Goal: Task Accomplishment & Management: Manage account settings

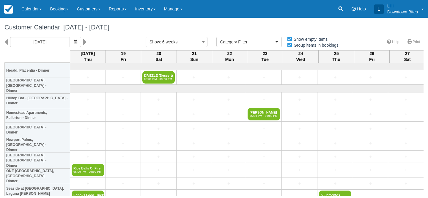
select select
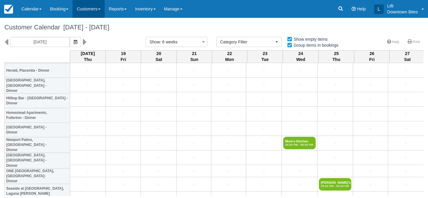
click at [88, 10] on link "Customers" at bounding box center [88, 9] width 32 height 18
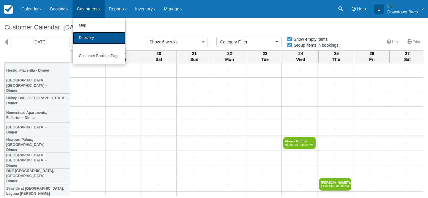
click at [89, 42] on link "Directory" at bounding box center [99, 38] width 53 height 12
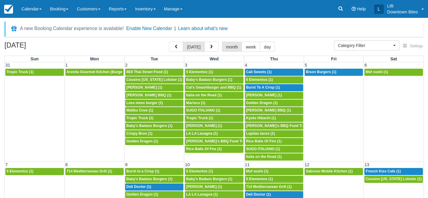
select select
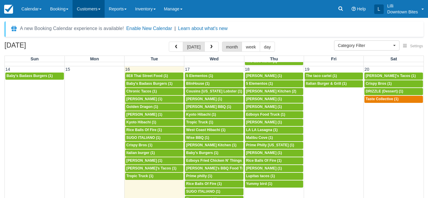
click at [88, 9] on link "Customers" at bounding box center [88, 9] width 32 height 18
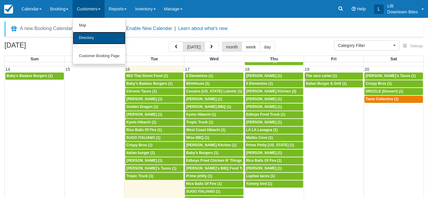
click at [93, 39] on link "Directory" at bounding box center [99, 38] width 53 height 12
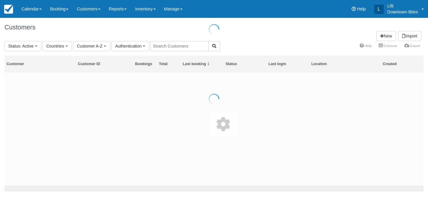
click at [191, 46] on div at bounding box center [214, 99] width 428 height 198
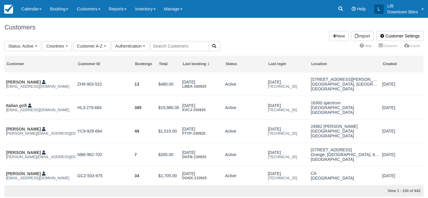
click at [191, 46] on input "text" at bounding box center [179, 46] width 58 height 10
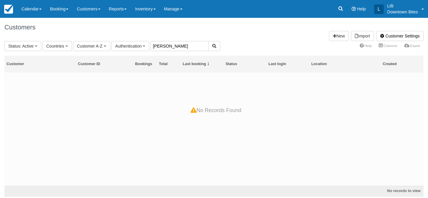
drag, startPoint x: 172, startPoint y: 45, endPoint x: 159, endPoint y: 44, distance: 13.1
click at [159, 44] on input "tiffany" at bounding box center [179, 46] width 58 height 10
type input "tif"
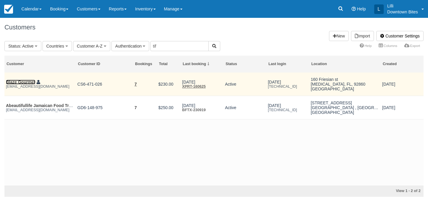
click at [21, 81] on link "Blaze Gourmet" at bounding box center [20, 82] width 29 height 5
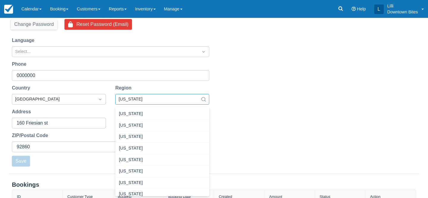
scroll to position [19, 0]
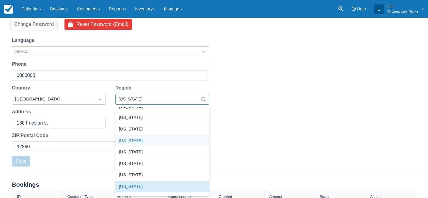
click at [154, 141] on div "California" at bounding box center [162, 141] width 94 height 12
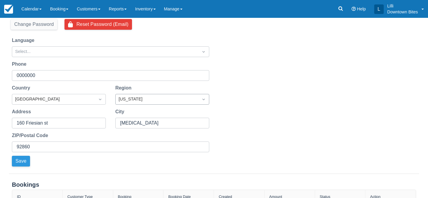
click at [19, 161] on button "Save" at bounding box center [21, 161] width 18 height 11
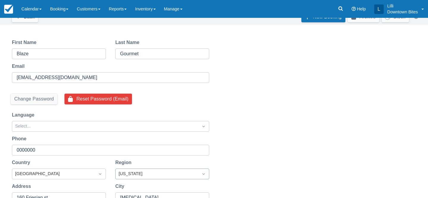
scroll to position [27, 0]
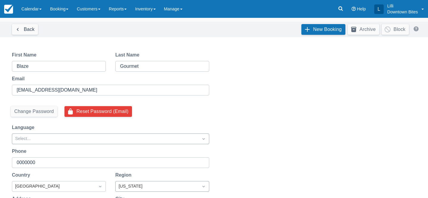
click at [203, 139] on icon "Dropdown icon" at bounding box center [204, 139] width 6 height 6
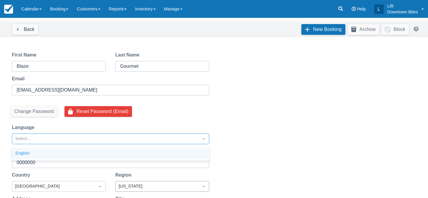
click at [189, 151] on div "English" at bounding box center [110, 154] width 197 height 12
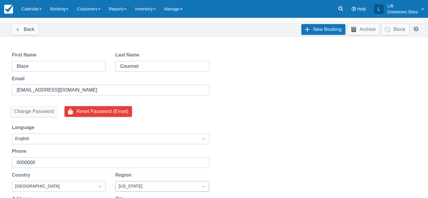
click at [277, 108] on div "Reset Password Send password reset email to tiff@blazegourmet.net ? Cancel Send…" at bounding box center [214, 152] width 428 height 216
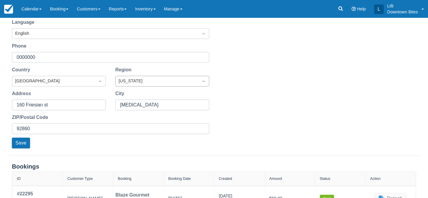
scroll to position [133, 0]
click at [26, 143] on button "Save" at bounding box center [21, 142] width 18 height 11
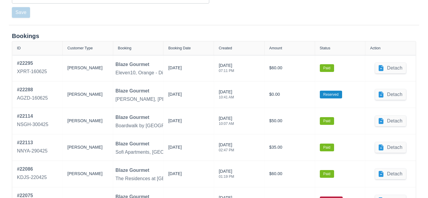
scroll to position [275, 0]
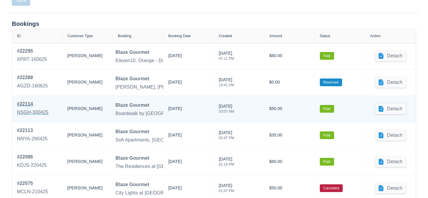
click at [34, 109] on div "NSGH-300425" at bounding box center [32, 112] width 31 height 7
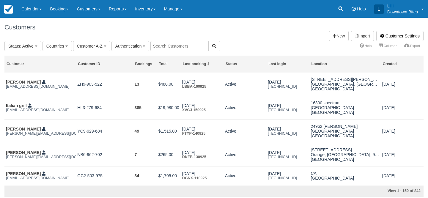
click at [161, 49] on input "text" at bounding box center [179, 46] width 58 height 10
type input "[GEOGRAPHIC_DATA]"
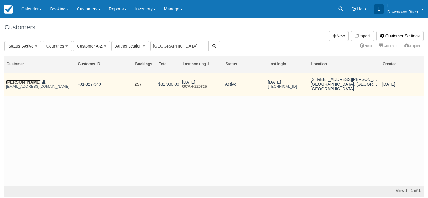
click at [30, 82] on link "[PERSON_NAME]" at bounding box center [23, 82] width 35 height 5
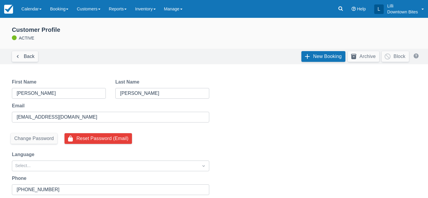
select select "50"
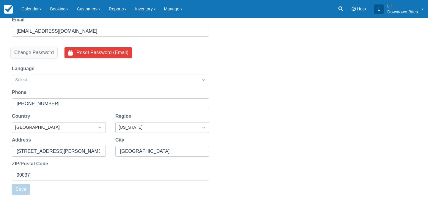
scroll to position [96, 0]
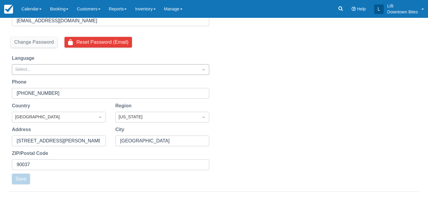
click at [180, 69] on div "Select..." at bounding box center [105, 69] width 180 height 7
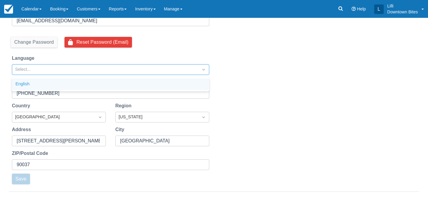
click at [166, 79] on div "English" at bounding box center [110, 84] width 197 height 12
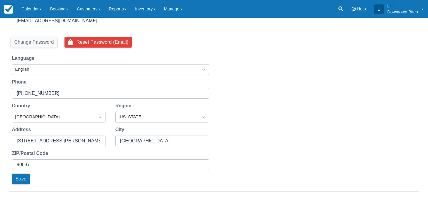
click at [275, 100] on div "Reset Password Send password reset email to kyotohibachiusa@gmail.com ? Cancel …" at bounding box center [214, 83] width 428 height 216
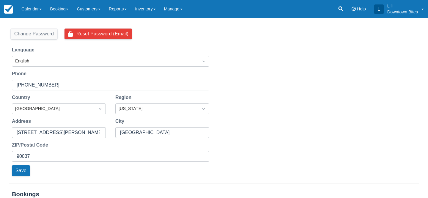
scroll to position [106, 0]
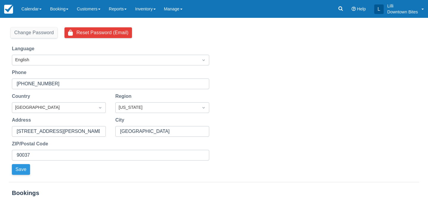
click at [25, 172] on button "Save" at bounding box center [21, 169] width 18 height 11
click at [298, 98] on div "Reset Password Send password reset email to kyotohibachiusa@gmail.com ? Cancel …" at bounding box center [214, 74] width 428 height 216
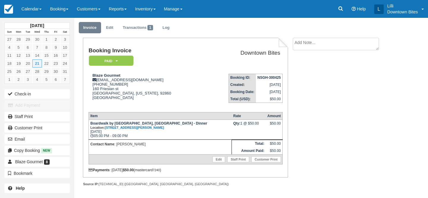
scroll to position [23, 0]
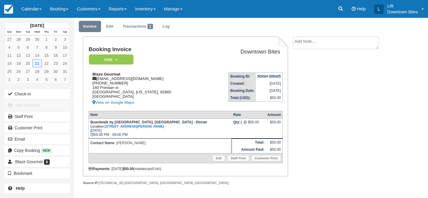
drag, startPoint x: 123, startPoint y: 78, endPoint x: 95, endPoint y: 80, distance: 28.0
click at [95, 80] on div "Blaze Gourmet [EMAIL_ADDRESS][DOMAIN_NAME] [PHONE_NUMBER] [STREET_ADDRESS][MEDI…" at bounding box center [147, 89] width 117 height 34
copy div "[PHONE_NUMBER]"
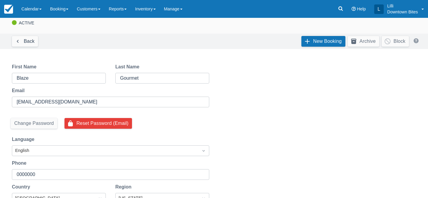
scroll to position [24, 0]
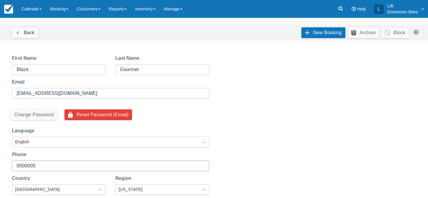
click at [83, 168] on input "0000000" at bounding box center [110, 165] width 187 height 11
drag, startPoint x: 81, startPoint y: 168, endPoint x: 8, endPoint y: 166, distance: 72.5
click at [8, 166] on div "Phone 0000000" at bounding box center [110, 161] width 207 height 20
paste input "[PHONE_NUMBER]"
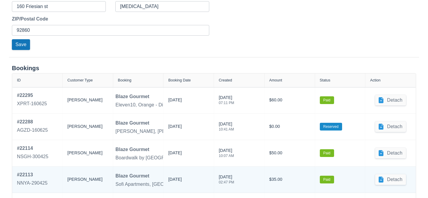
scroll to position [179, 0]
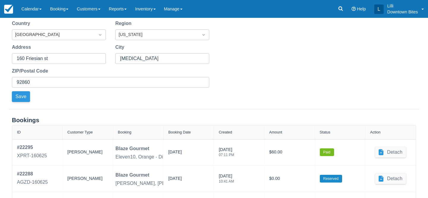
type input "[PHONE_NUMBER]"
click at [20, 94] on button "Save" at bounding box center [21, 96] width 18 height 11
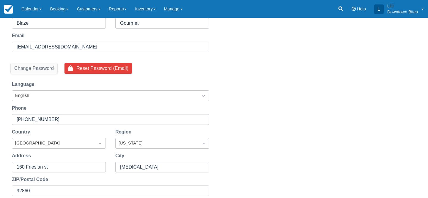
scroll to position [0, 0]
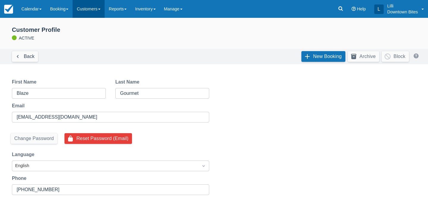
click at [90, 10] on link "Customers" at bounding box center [88, 9] width 32 height 18
click at [322, 56] on link "New Booking" at bounding box center [323, 56] width 44 height 11
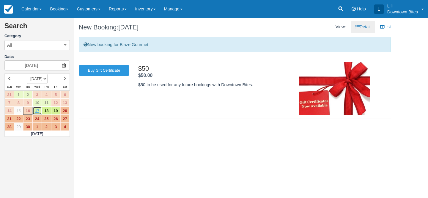
click at [39, 112] on link "17" at bounding box center [36, 111] width 9 height 8
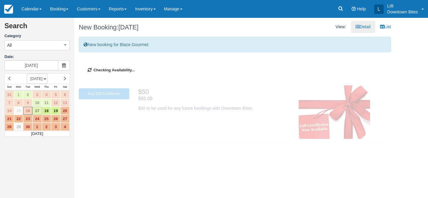
type input "[DATE]"
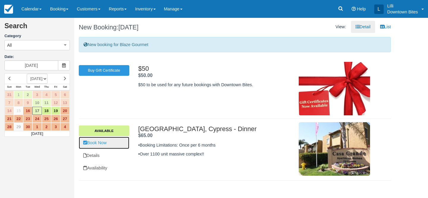
click at [107, 142] on link "Book Now" at bounding box center [104, 143] width 51 height 12
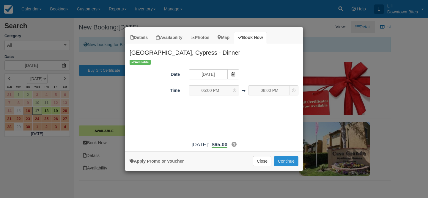
click at [287, 160] on button "Continue" at bounding box center [286, 161] width 24 height 10
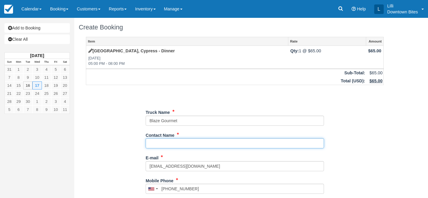
click at [160, 143] on input "Contact Name" at bounding box center [235, 143] width 178 height 10
type input "[PERSON_NAME]"
type input "[PHONE_NUMBER]"
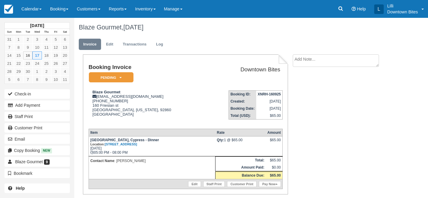
scroll to position [23, 0]
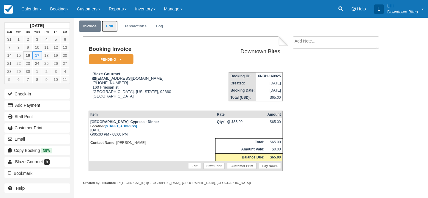
click at [108, 23] on link "Edit" at bounding box center [110, 26] width 16 height 12
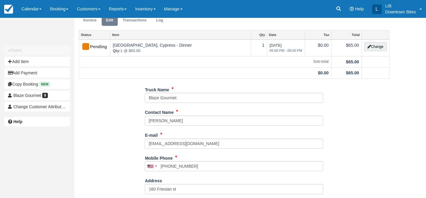
scroll to position [23, 0]
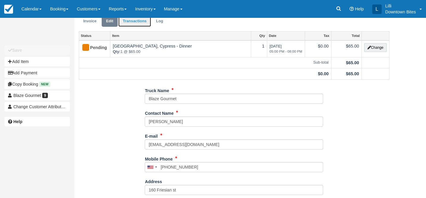
click at [140, 22] on link "Transactions" at bounding box center [134, 21] width 33 height 12
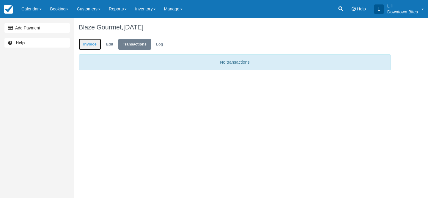
click at [87, 44] on link "Invoice" at bounding box center [90, 45] width 22 height 12
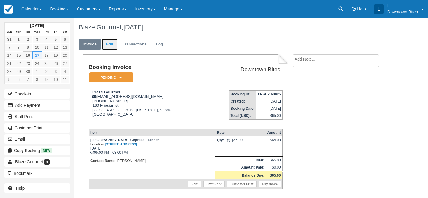
click at [108, 44] on link "Edit" at bounding box center [110, 45] width 16 height 12
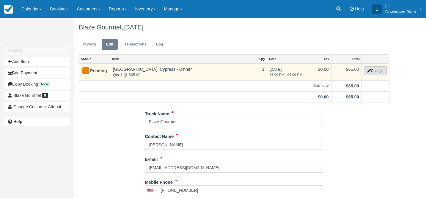
click at [380, 75] on button "Change" at bounding box center [375, 70] width 23 height 9
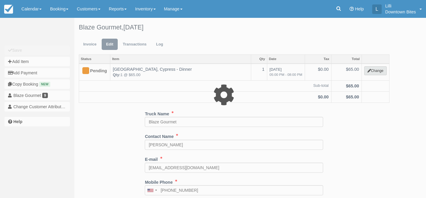
select select "4"
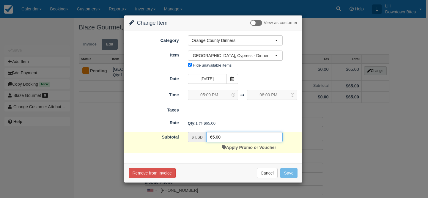
click at [215, 136] on input "65.00" at bounding box center [244, 137] width 76 height 10
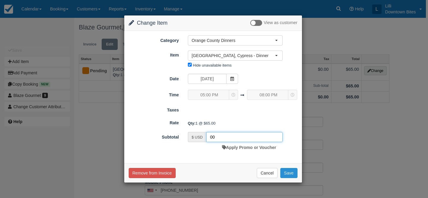
type input "00"
click at [290, 173] on button "Save" at bounding box center [288, 173] width 17 height 10
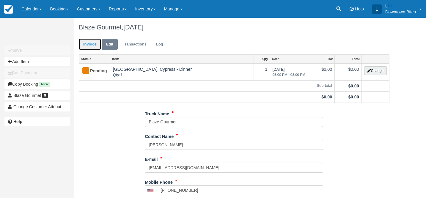
click at [94, 41] on link "Invoice" at bounding box center [90, 45] width 22 height 12
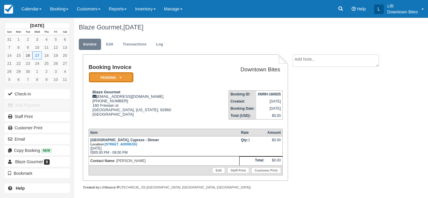
click at [101, 76] on em "Pending" at bounding box center [111, 77] width 45 height 10
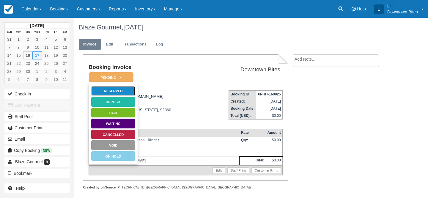
click at [126, 92] on link "Reserved" at bounding box center [113, 91] width 45 height 10
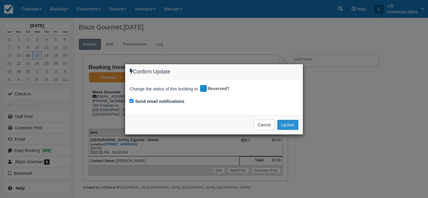
click at [288, 123] on button "Update" at bounding box center [287, 125] width 21 height 10
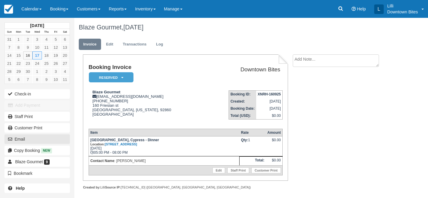
click at [34, 139] on button "Email" at bounding box center [36, 139] width 65 height 10
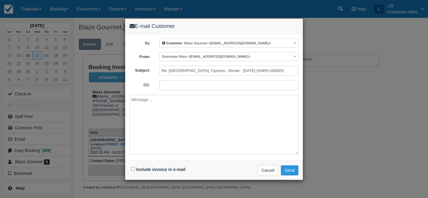
click at [174, 87] on input "CC:" at bounding box center [228, 85] width 139 height 10
type input "lilli@downtownbites.com"
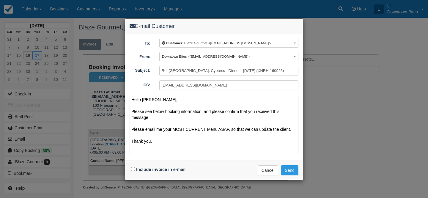
type textarea "Hello Tiffany, Please see below booking information, and please confirm that yo…"
click at [132, 169] on input "Include invoice in e-mail" at bounding box center [133, 169] width 4 height 4
checkbox input "true"
click at [288, 172] on button "Send" at bounding box center [290, 170] width 18 height 10
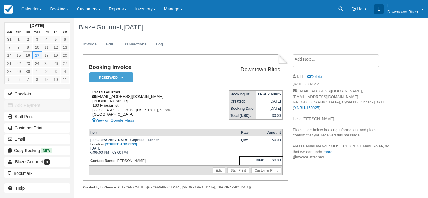
click at [121, 101] on div "Blaze Gourmet [EMAIL_ADDRESS][DOMAIN_NAME] [PHONE_NUMBER] [STREET_ADDRESS][MEDI…" at bounding box center [147, 107] width 117 height 34
drag, startPoint x: 126, startPoint y: 101, endPoint x: 95, endPoint y: 101, distance: 30.3
click at [95, 101] on div "Blaze Gourmet [EMAIL_ADDRESS][DOMAIN_NAME] [PHONE_NUMBER] [STREET_ADDRESS][MEDI…" at bounding box center [147, 107] width 117 height 34
copy div "[PHONE_NUMBER]"
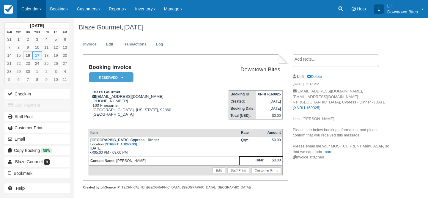
click at [26, 9] on link "Calendar" at bounding box center [31, 9] width 29 height 18
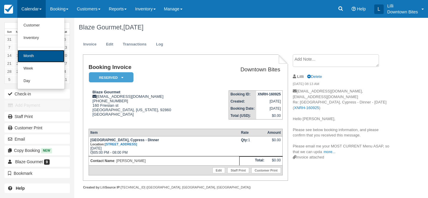
click at [30, 53] on link "Month" at bounding box center [41, 56] width 47 height 12
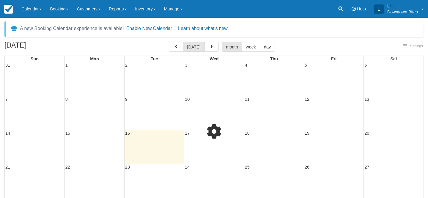
select select
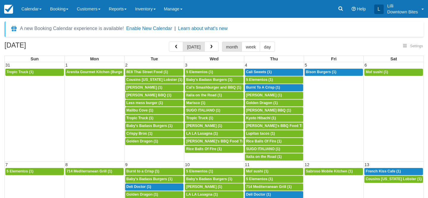
select select
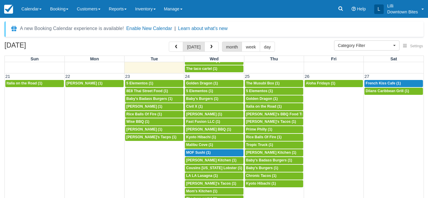
scroll to position [365, 0]
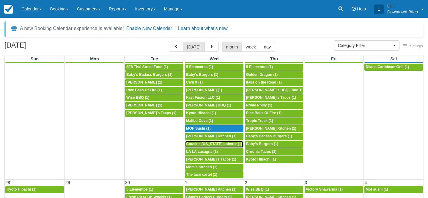
click at [211, 146] on span "Cousins [US_STATE] Lobster (1)" at bounding box center [214, 144] width 56 height 4
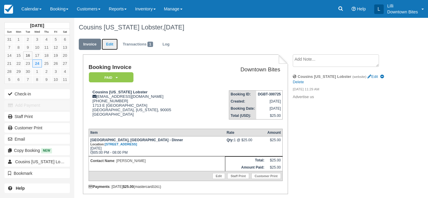
click at [111, 43] on link "Edit" at bounding box center [110, 45] width 16 height 12
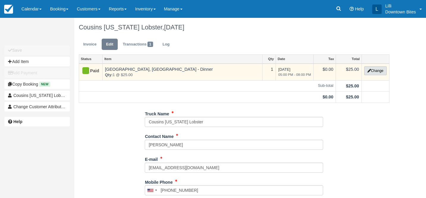
click at [383, 73] on button "Change" at bounding box center [375, 70] width 23 height 9
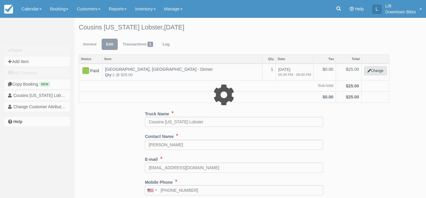
select select "5"
type input "25.00"
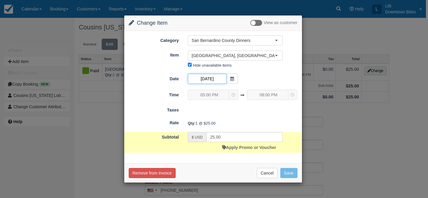
click at [211, 79] on input "09/24/25" at bounding box center [207, 79] width 39 height 10
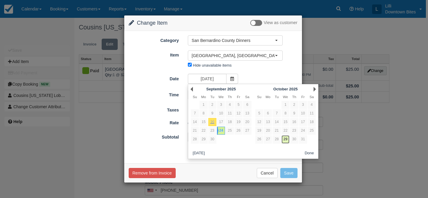
click at [284, 138] on link "29" at bounding box center [285, 139] width 8 height 8
type input "10/29/25"
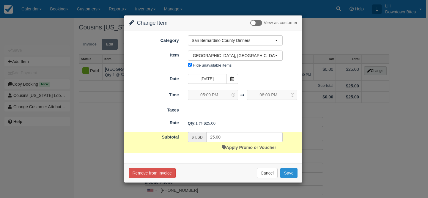
click at [292, 174] on button "Save" at bounding box center [288, 173] width 17 height 10
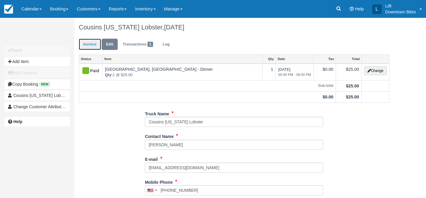
click at [86, 43] on link "Invoice" at bounding box center [90, 45] width 22 height 12
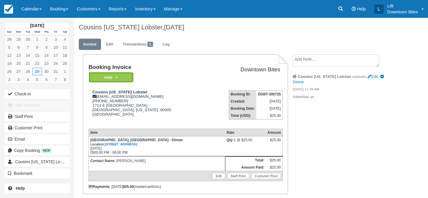
click at [106, 79] on em "Paid" at bounding box center [111, 77] width 45 height 10
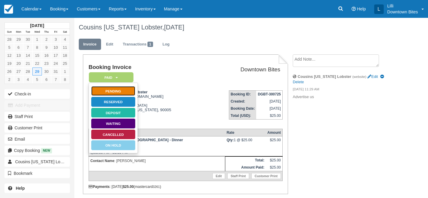
click at [127, 89] on link "Pending" at bounding box center [113, 91] width 45 height 10
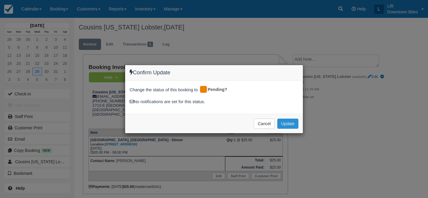
click at [285, 123] on button "Update" at bounding box center [287, 124] width 21 height 10
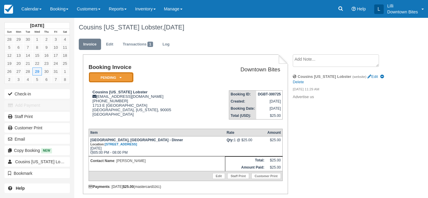
click at [120, 75] on em "Pending" at bounding box center [111, 77] width 45 height 10
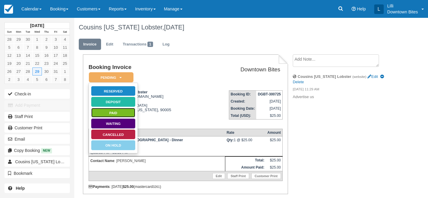
click at [122, 115] on link "Paid" at bounding box center [113, 113] width 45 height 10
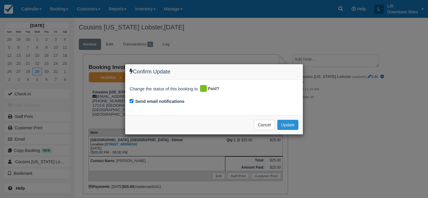
click at [288, 123] on button "Update" at bounding box center [287, 125] width 21 height 10
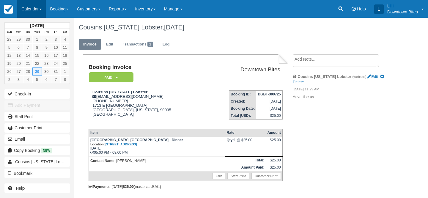
click at [33, 11] on link "Calendar" at bounding box center [31, 9] width 29 height 18
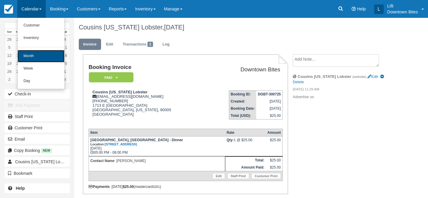
click at [40, 53] on link "Month" at bounding box center [41, 56] width 47 height 12
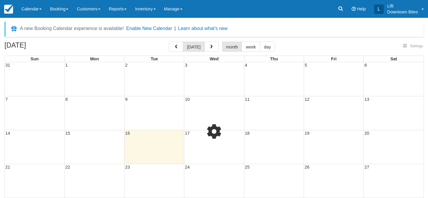
select select
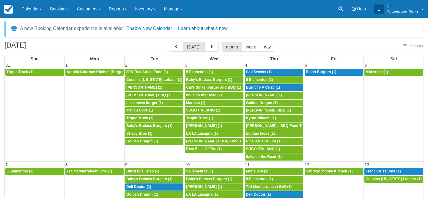
select select
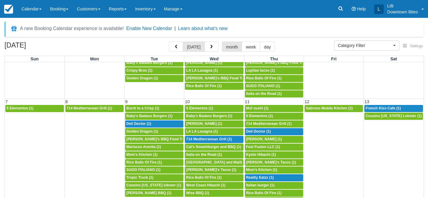
scroll to position [81, 0]
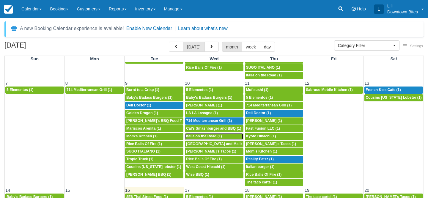
click at [204, 135] on span "Italia on the Road (1)" at bounding box center [204, 136] width 36 height 4
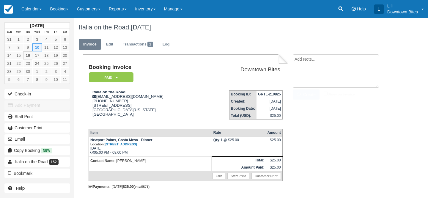
click at [300, 56] on textarea at bounding box center [336, 70] width 86 height 33
click at [291, 18] on div "Italia on the Road, [DATE]" at bounding box center [234, 27] width 321 height 19
click at [304, 67] on textarea at bounding box center [336, 70] width 86 height 33
type textarea "Slow dinner event on 9/10"
click at [325, 94] on input "Show on invoice" at bounding box center [326, 94] width 4 height 4
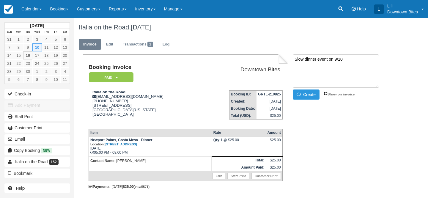
checkbox input "true"
click at [307, 93] on button "Create" at bounding box center [306, 94] width 27 height 10
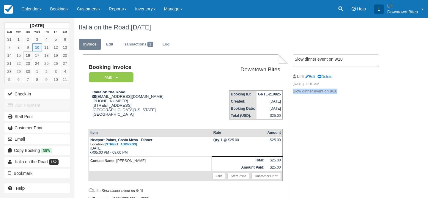
drag, startPoint x: 345, startPoint y: 92, endPoint x: 293, endPoint y: 92, distance: 52.6
click at [293, 92] on p "Slow dinner event on 9/10" at bounding box center [342, 92] width 98 height 6
copy p "Slow dinner event on 9/10"
click at [138, 45] on link "Transactions 1" at bounding box center [137, 45] width 39 height 12
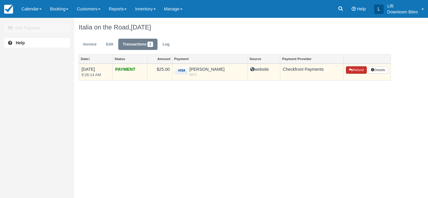
click at [360, 70] on button "Refund" at bounding box center [356, 70] width 21 height 8
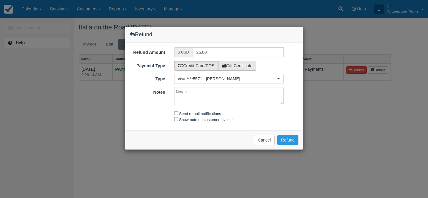
click at [252, 64] on label "Gift Certificate" at bounding box center [237, 66] width 38 height 10
radio input "true"
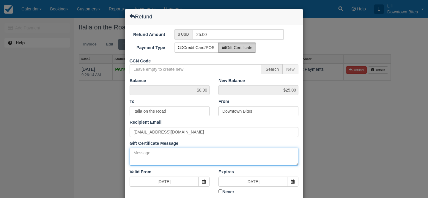
click at [138, 154] on textarea "Gift Certificate Message" at bounding box center [214, 157] width 169 height 18
paste textarea "Slow dinner event on 9/10"
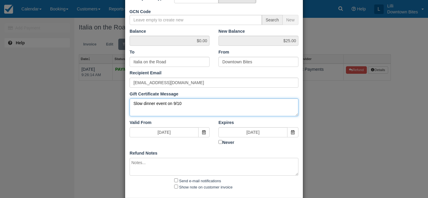
scroll to position [77, 0]
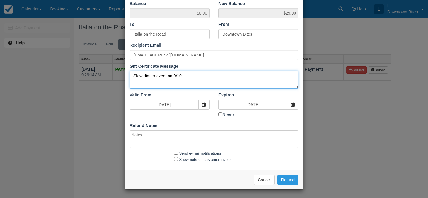
type textarea "Slow dinner event on 9/10"
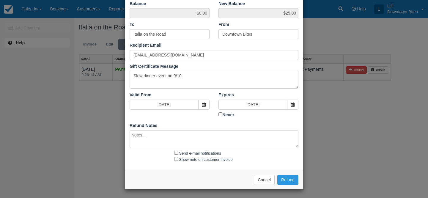
click at [149, 133] on textarea at bounding box center [214, 139] width 169 height 18
paste textarea "Slow dinner event on 9/10"
type textarea "Slow dinner event on 9/10"
click at [175, 152] on input "Send e-mail notifications" at bounding box center [176, 153] width 4 height 4
checkbox input "true"
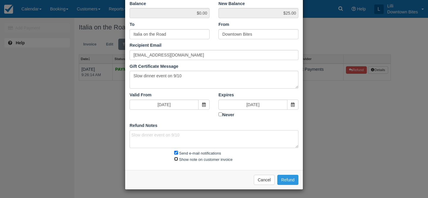
click at [175, 158] on input "Show note on customer invoice" at bounding box center [176, 159] width 4 height 4
checkbox input "true"
click at [296, 182] on button "Refund" at bounding box center [287, 180] width 21 height 10
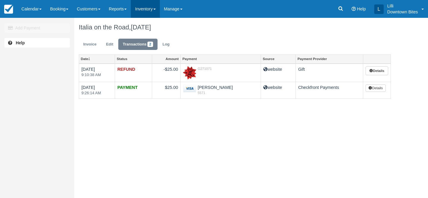
click at [152, 5] on link "Inventory" at bounding box center [145, 9] width 29 height 18
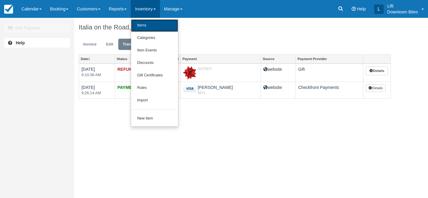
click at [155, 25] on link "Items" at bounding box center [154, 25] width 47 height 12
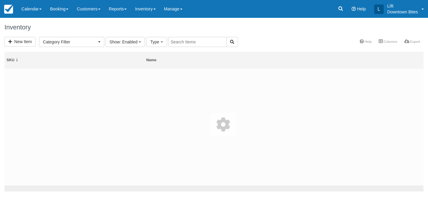
select select
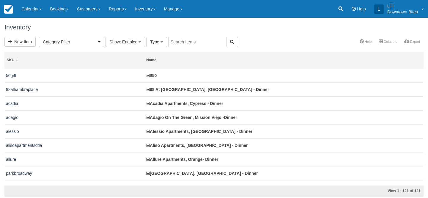
click at [179, 39] on input "text" at bounding box center [197, 42] width 58 height 10
type input "newport palms"
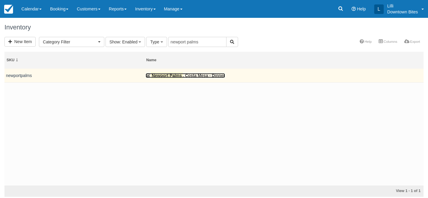
click at [170, 76] on mark "Newport Palms" at bounding box center [167, 75] width 32 height 7
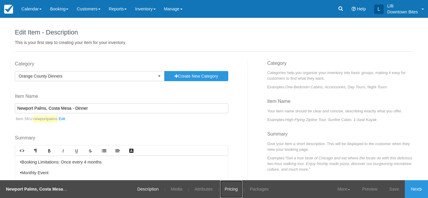
click at [228, 190] on link "Pricing" at bounding box center [231, 189] width 22 height 18
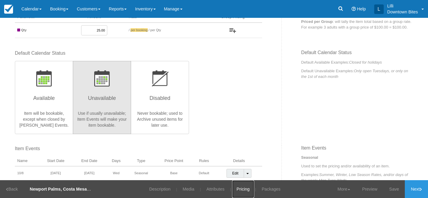
scroll to position [114, 0]
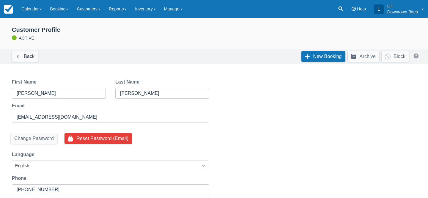
select select "50"
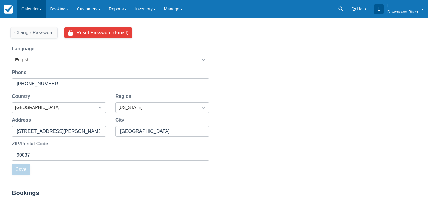
click at [37, 11] on link "Calendar" at bounding box center [31, 9] width 29 height 18
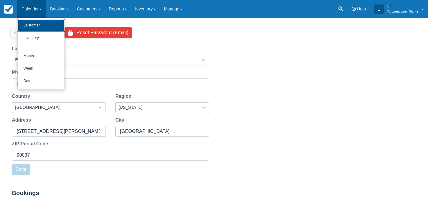
click at [34, 27] on link "Customer" at bounding box center [41, 25] width 47 height 12
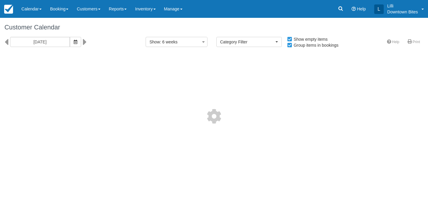
select select
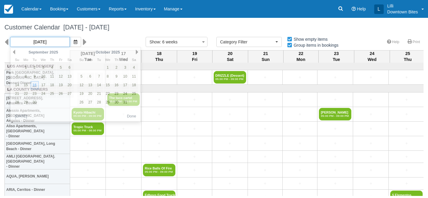
click at [46, 37] on input "[DATE]" at bounding box center [40, 42] width 60 height 10
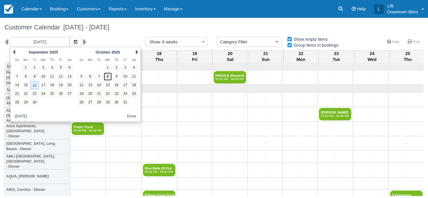
click at [108, 76] on link "8" at bounding box center [108, 76] width 8 height 8
type input "[DATE]"
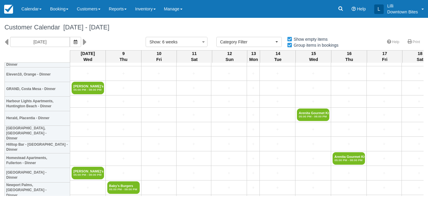
scroll to position [1255, 0]
